Goal: Information Seeking & Learning: Understand process/instructions

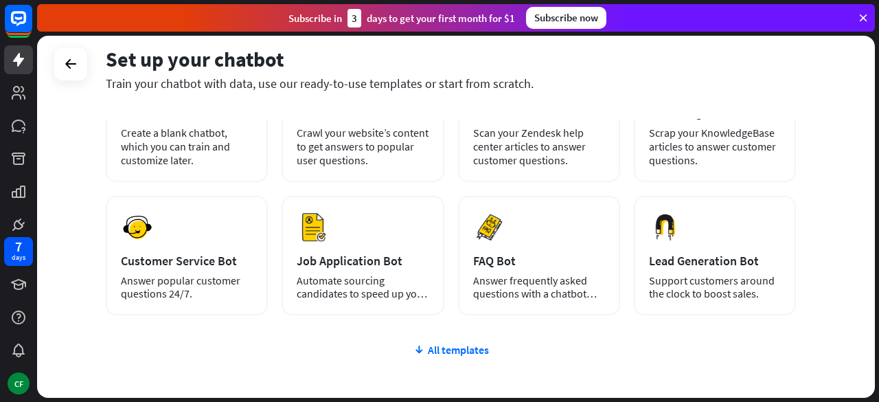
scroll to position [116, 0]
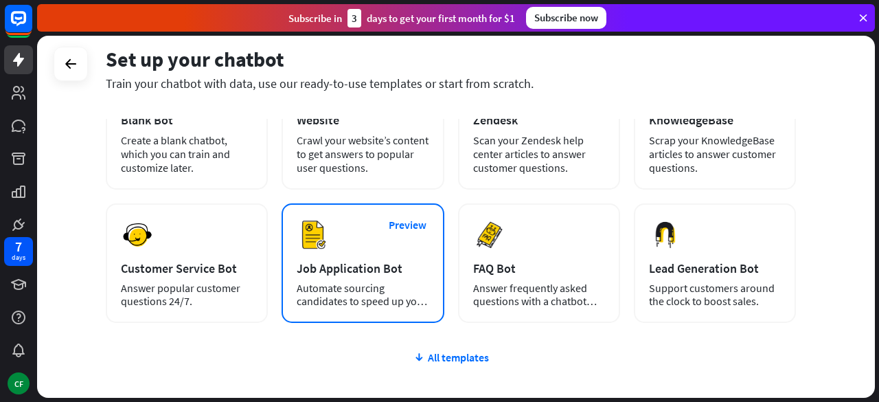
click at [301, 272] on div "Job Application Bot" at bounding box center [363, 268] width 132 height 16
click at [408, 227] on button "Preview" at bounding box center [407, 224] width 55 height 25
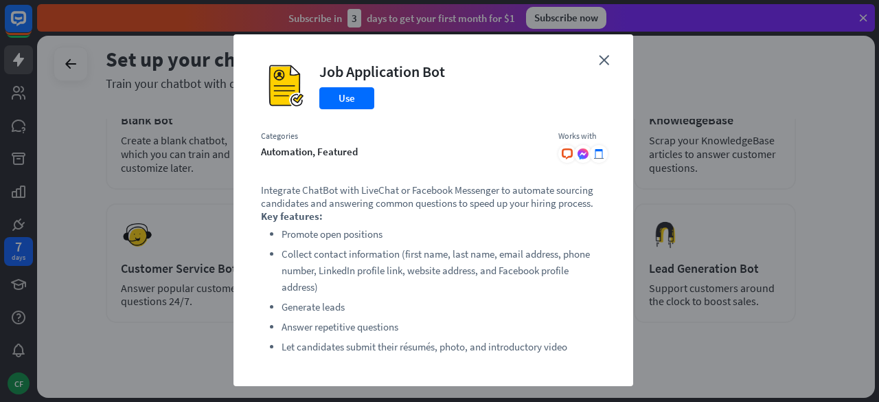
scroll to position [14, 0]
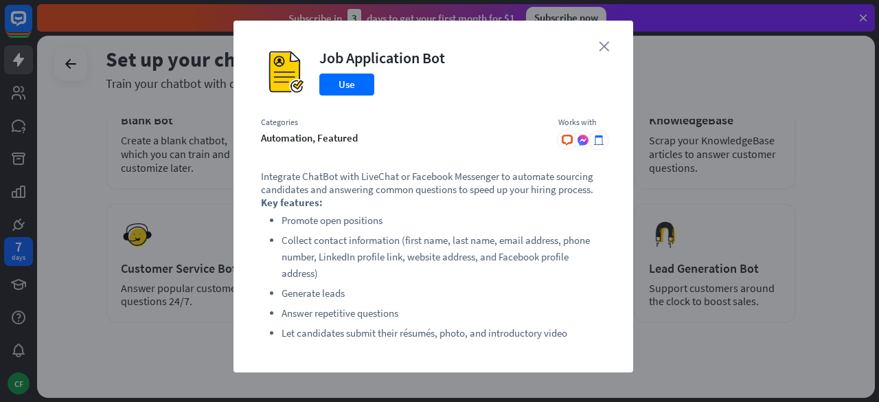
click at [599, 41] on icon "close" at bounding box center [604, 46] width 10 height 10
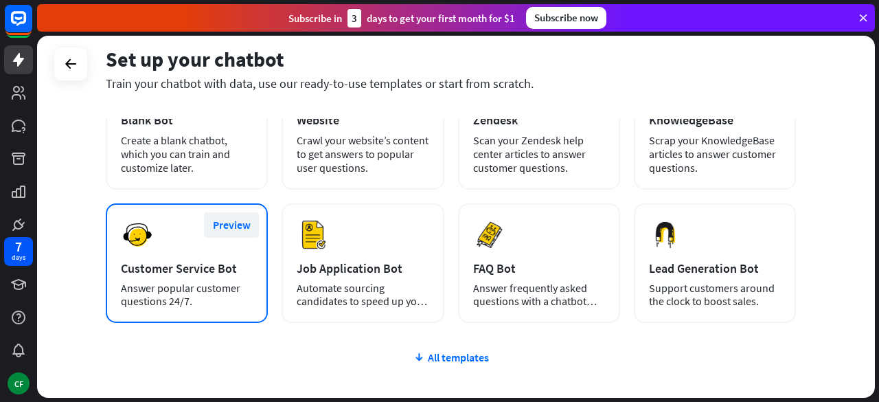
click at [228, 226] on button "Preview" at bounding box center [231, 224] width 55 height 25
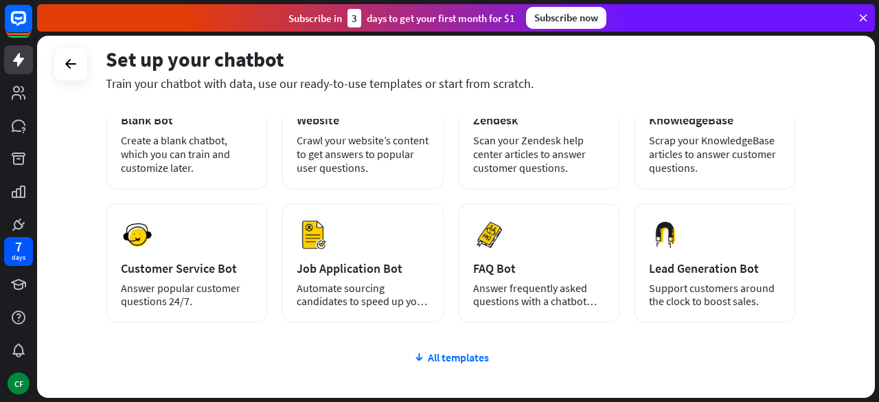
click at [156, 291] on div "close Customer Service Bot Use Categories basic, automation, featured Works wit…" at bounding box center [439, 201] width 879 height 402
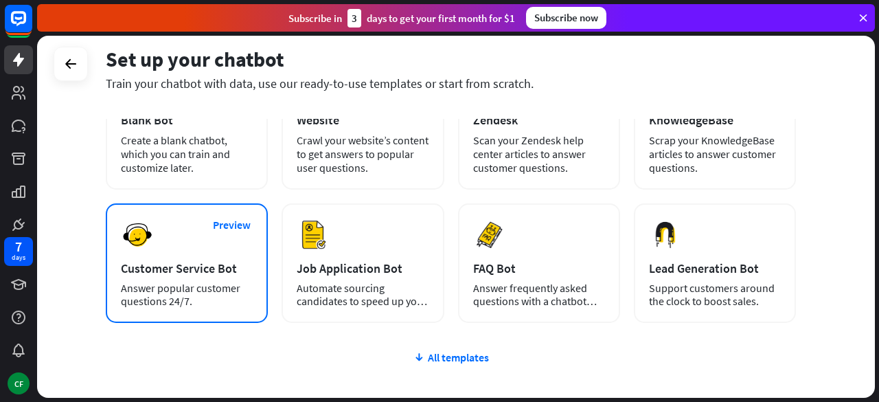
click at [218, 293] on div "Answer popular customer questions 24/7." at bounding box center [187, 295] width 132 height 26
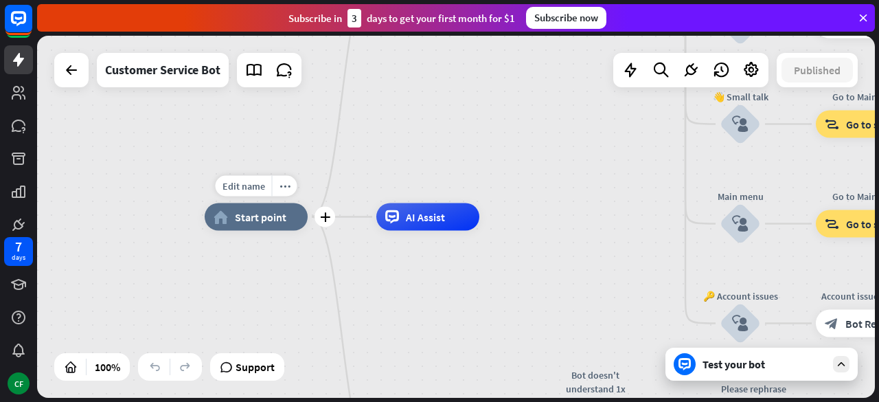
click at [273, 225] on div "home_2 Start point" at bounding box center [256, 216] width 103 height 27
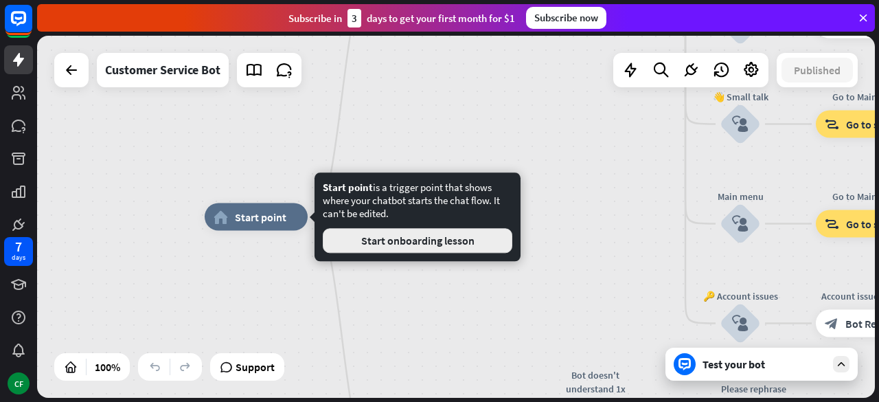
click at [371, 241] on button "Start onboarding lesson" at bounding box center [418, 240] width 190 height 25
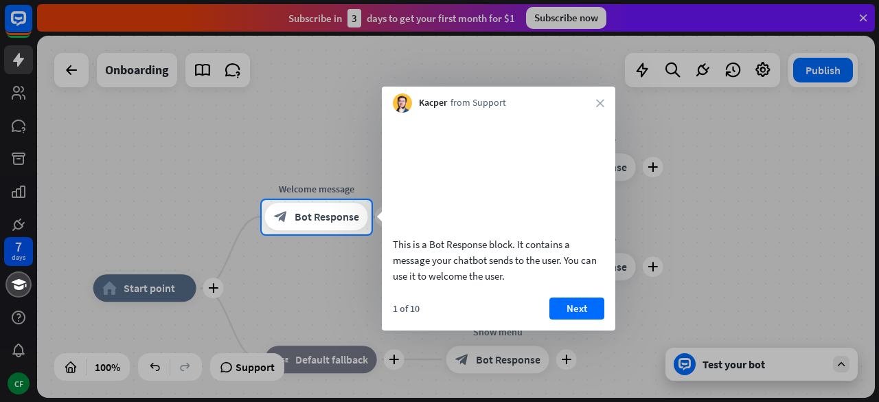
click at [174, 286] on div at bounding box center [439, 318] width 879 height 168
click at [601, 104] on icon "close" at bounding box center [600, 103] width 8 height 8
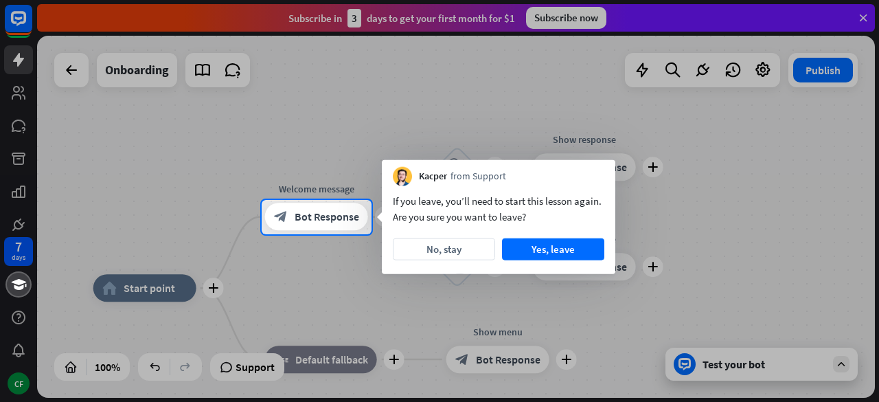
click at [156, 289] on div at bounding box center [439, 318] width 879 height 168
click at [446, 253] on button "No, stay" at bounding box center [444, 249] width 102 height 22
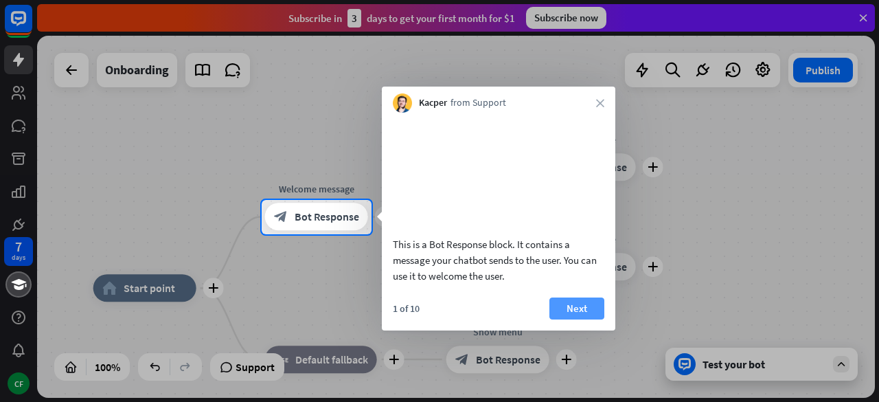
click at [573, 319] on button "Next" at bounding box center [576, 308] width 55 height 22
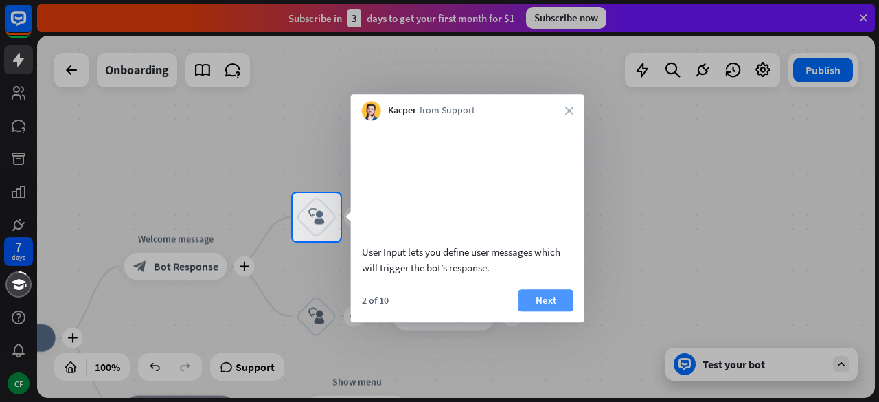
click at [558, 311] on button "Next" at bounding box center [546, 300] width 55 height 22
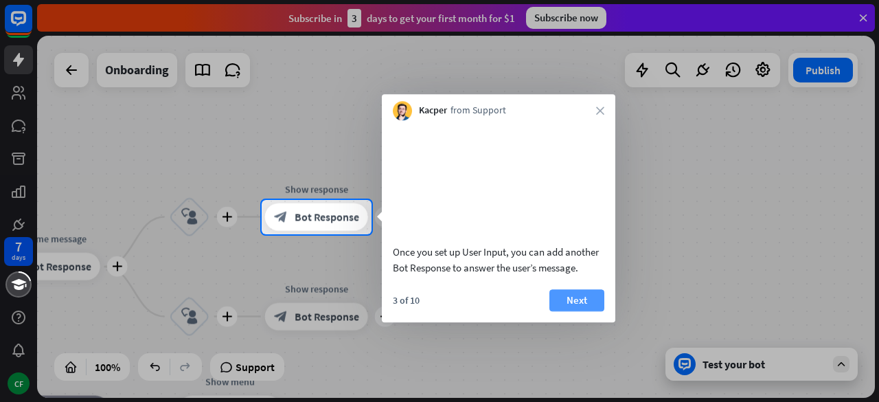
click at [565, 311] on button "Next" at bounding box center [576, 300] width 55 height 22
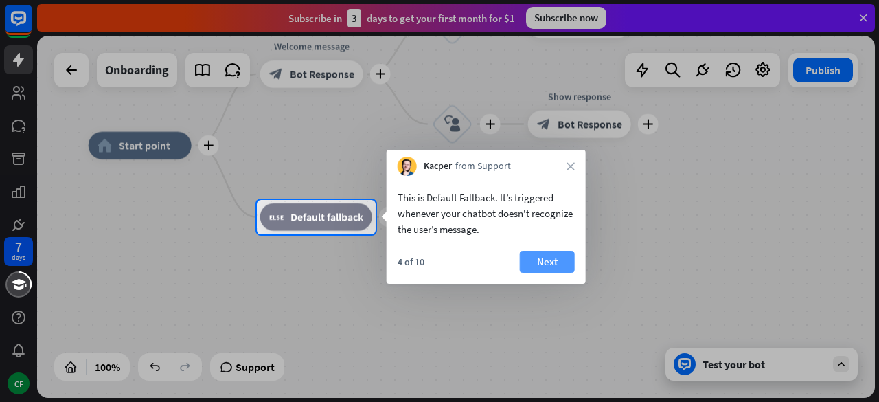
click at [540, 262] on button "Next" at bounding box center [547, 262] width 55 height 22
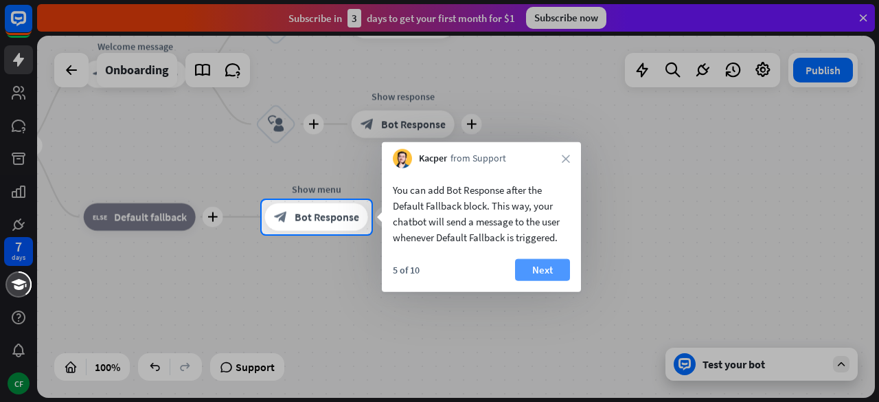
click at [527, 267] on button "Next" at bounding box center [542, 270] width 55 height 22
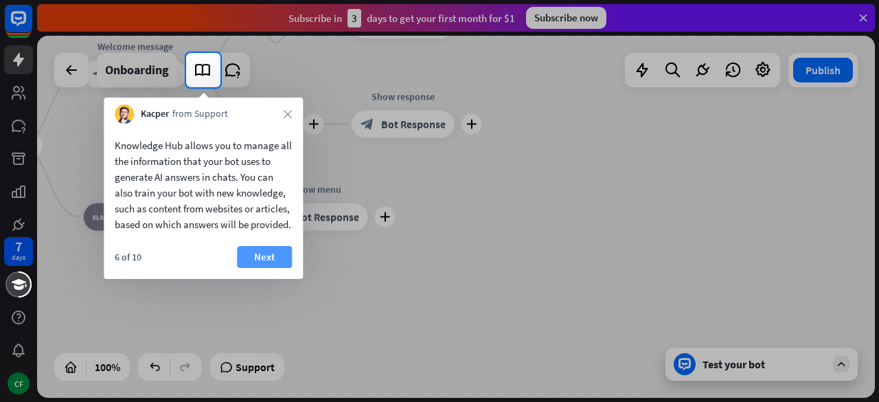
click at [247, 268] on button "Next" at bounding box center [264, 257] width 55 height 22
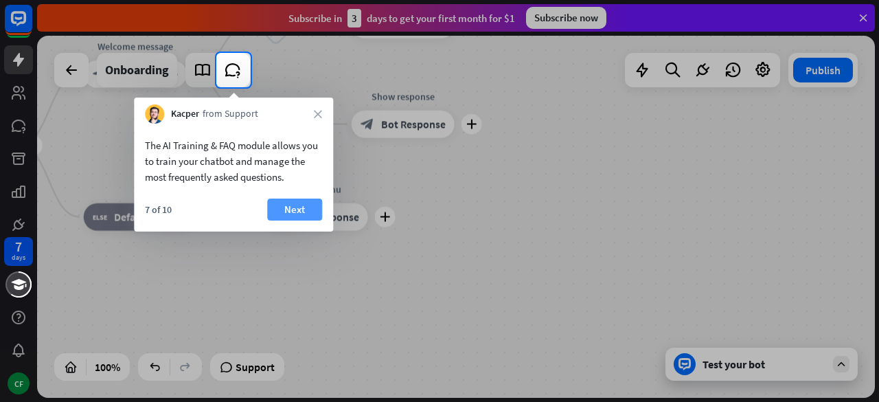
click at [293, 207] on button "Next" at bounding box center [294, 209] width 55 height 22
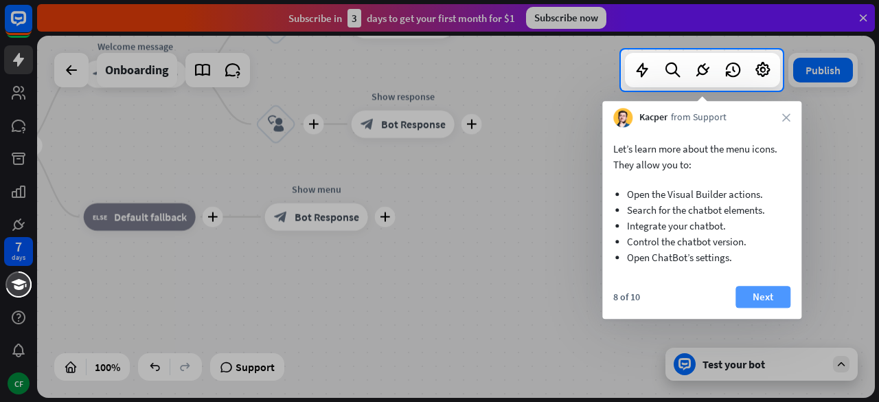
click at [755, 290] on button "Next" at bounding box center [763, 297] width 55 height 22
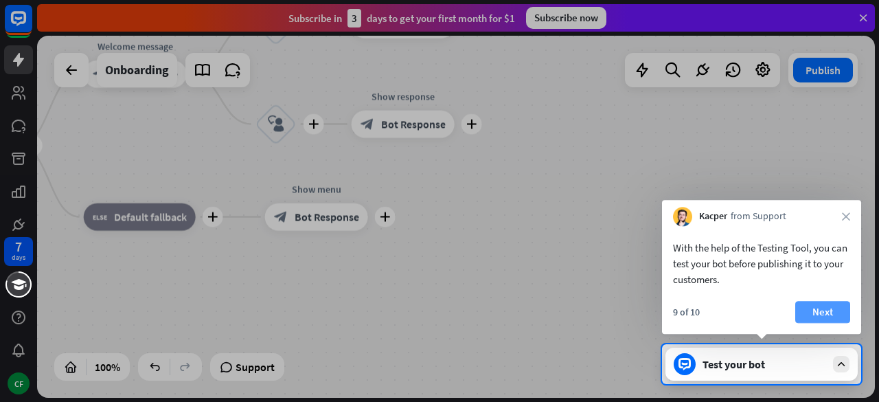
click at [813, 308] on button "Next" at bounding box center [822, 312] width 55 height 22
